Goal: Task Accomplishment & Management: Use online tool/utility

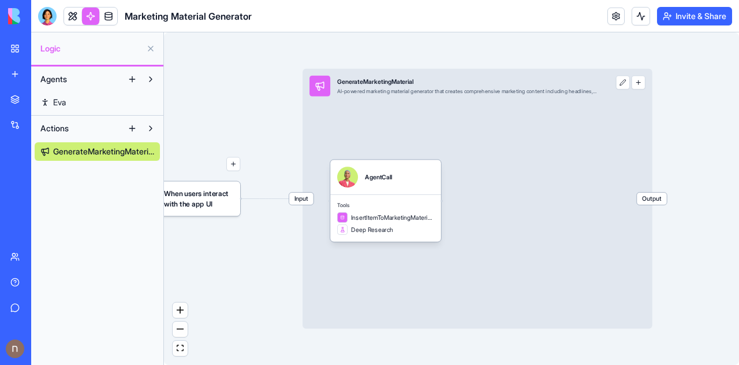
click at [18, 76] on link "New app" at bounding box center [26, 73] width 46 height 23
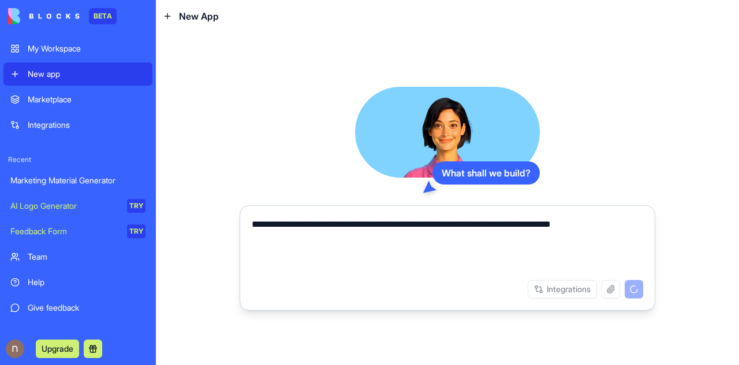
type textarea "**********"
click at [488, 154] on video at bounding box center [447, 132] width 185 height 91
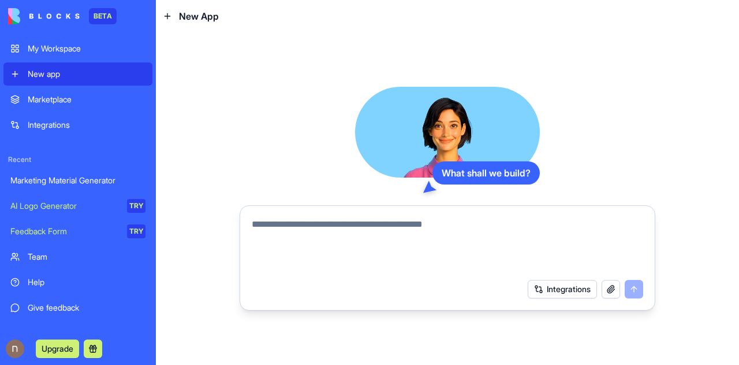
click at [370, 231] on textarea at bounding box center [448, 244] width 392 height 55
click at [120, 204] on link "AI Logo Generator TRY" at bounding box center [77, 205] width 149 height 23
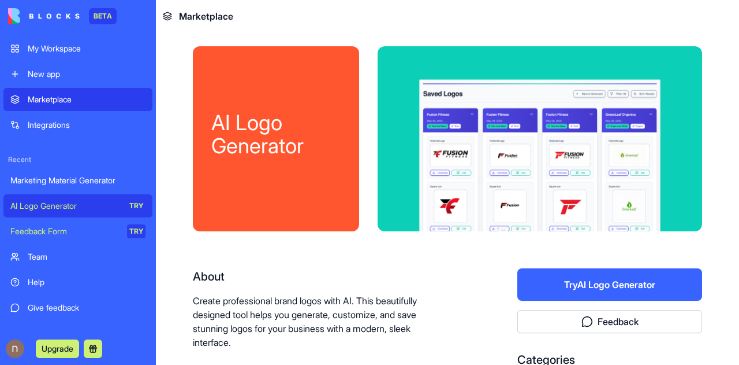
scroll to position [16, 0]
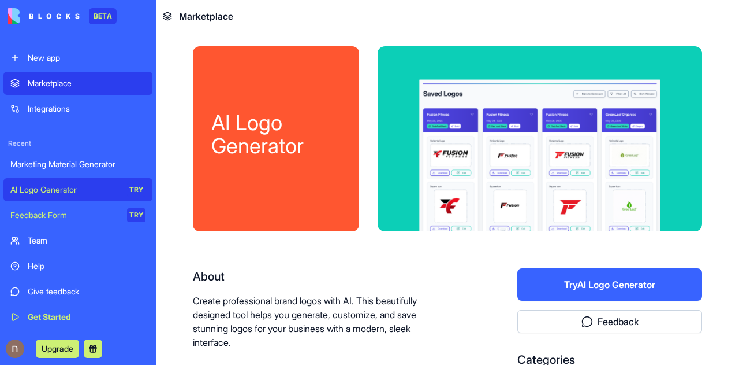
click at [553, 288] on button "Try AI Logo Generator" at bounding box center [610, 284] width 185 height 32
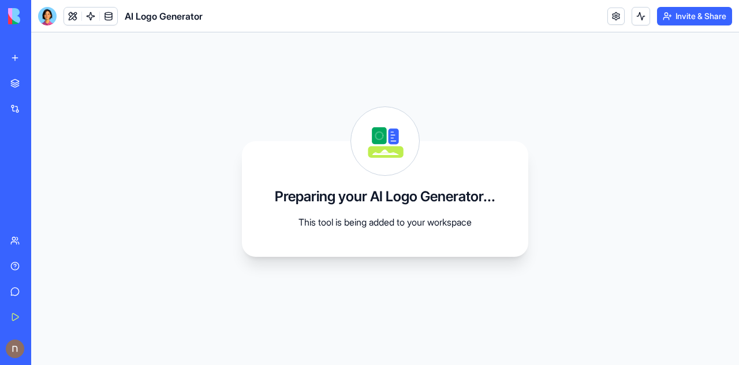
click at [35, 161] on div "Marketing Material Generator" at bounding box center [26, 164] width 32 height 12
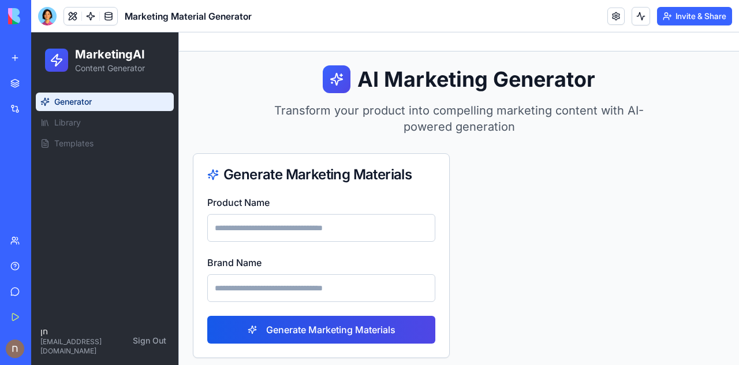
click at [676, 14] on button "Invite & Share" at bounding box center [694, 16] width 75 height 18
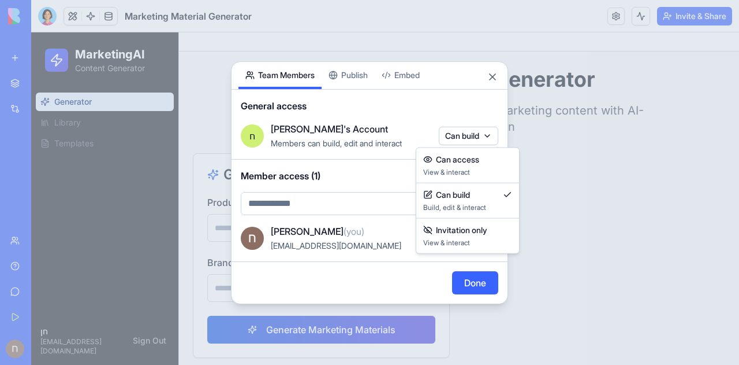
click at [477, 137] on body "BETA My Workspace New app Marketplace Integrations Recent Marketing Material Ge…" at bounding box center [369, 182] width 739 height 365
click at [477, 137] on div at bounding box center [369, 182] width 739 height 365
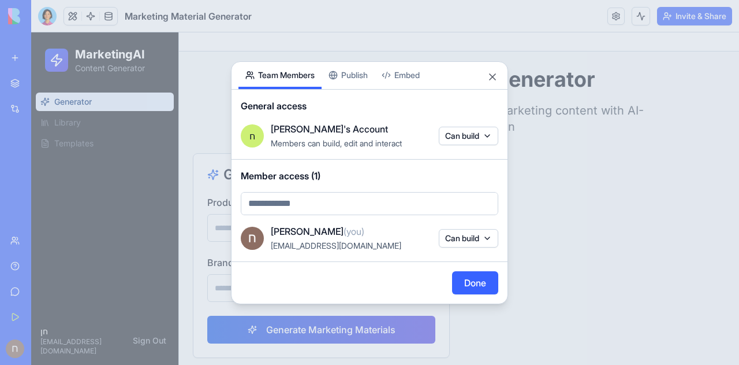
click at [447, 235] on button "Can build" at bounding box center [469, 238] width 60 height 18
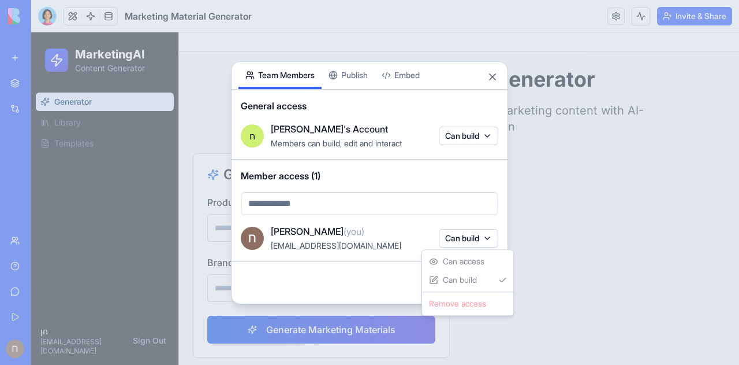
click at [447, 235] on div at bounding box center [369, 182] width 739 height 365
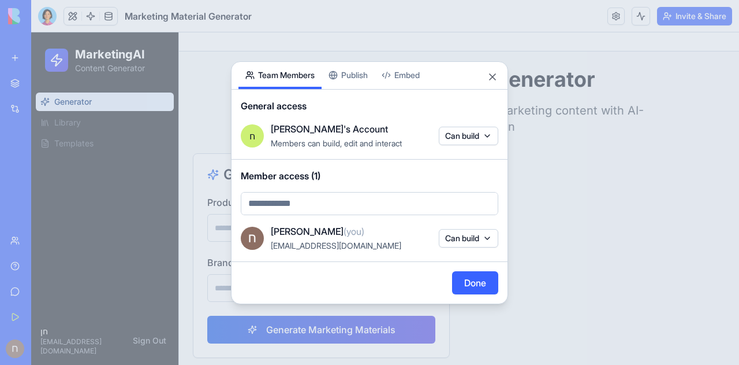
click at [360, 66] on button "Publish" at bounding box center [348, 75] width 53 height 27
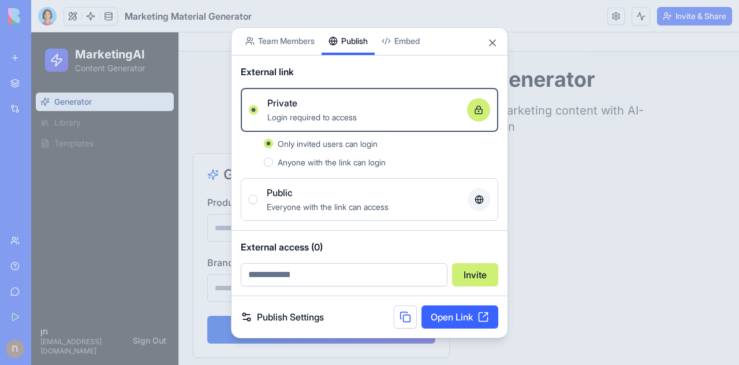
click at [288, 318] on link "Publish Settings" at bounding box center [282, 317] width 83 height 14
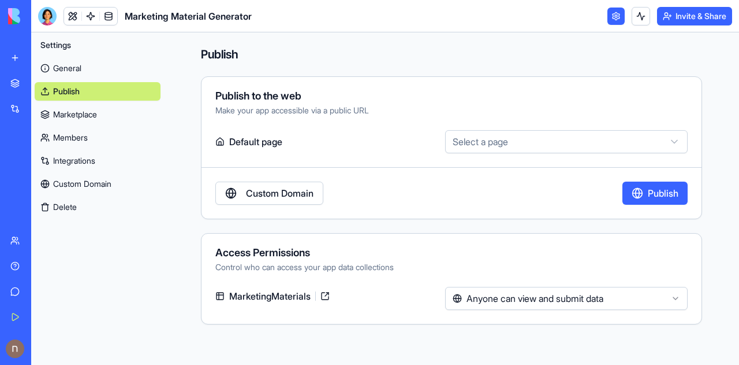
click at [492, 142] on html "BETA My Workspace New app Marketplace Integrations Recent Marketing Material Ge…" at bounding box center [369, 182] width 739 height 365
click at [388, 232] on html "BETA My Workspace New app Marketplace Integrations Recent Marketing Material Ge…" at bounding box center [369, 182] width 739 height 365
click at [324, 299] on link at bounding box center [325, 296] width 18 height 18
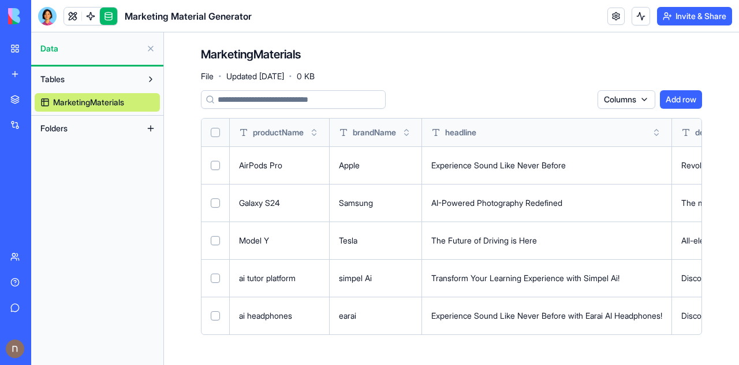
scroll to position [16, 0]
